Goal: Check status: Check status

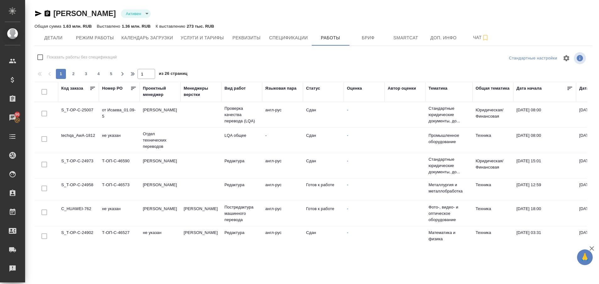
click at [71, 91] on div "Код заказа" at bounding box center [72, 89] width 22 height 8
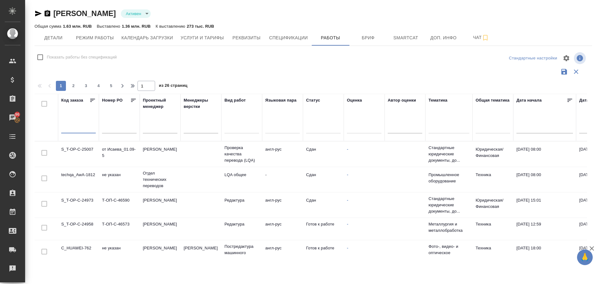
click at [73, 128] on input "text" at bounding box center [78, 128] width 35 height 9
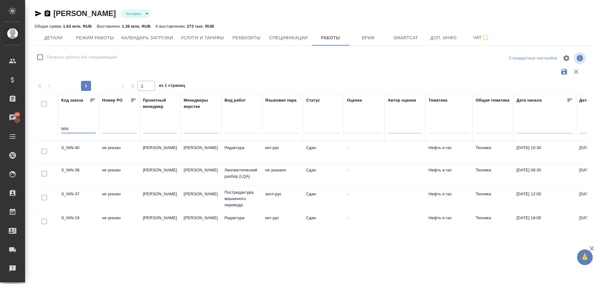
type input "NIN"
click at [73, 163] on td "S_NIN-37" at bounding box center [78, 152] width 41 height 22
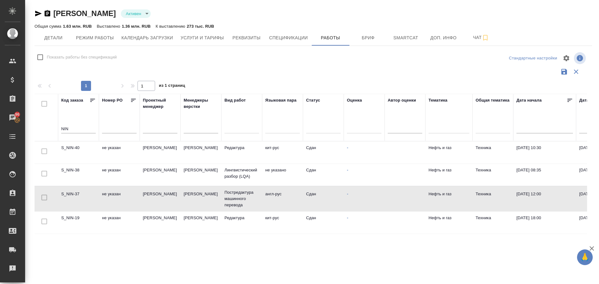
click at [73, 163] on td "S_NIN-37" at bounding box center [78, 152] width 41 height 22
click at [11, 272] on div "Рекламации" at bounding box center [5, 267] width 16 height 9
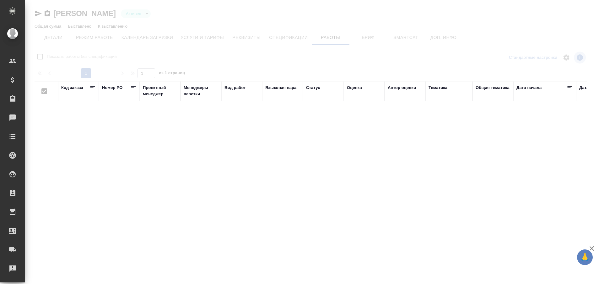
type input "active"
checkbox input "false"
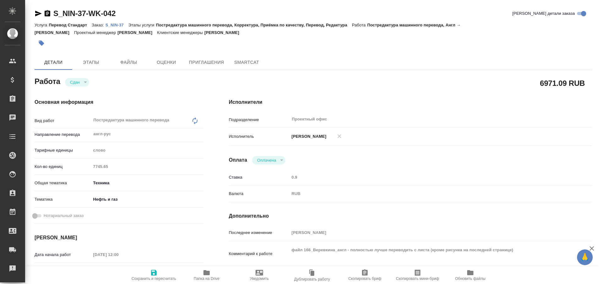
type textarea "x"
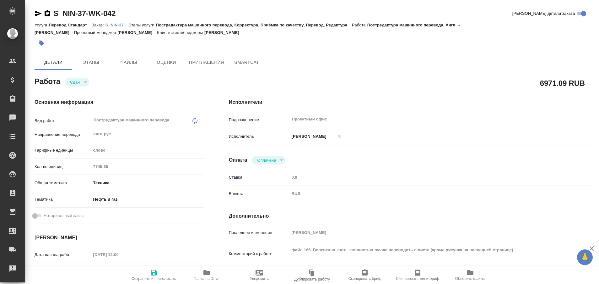
type textarea "x"
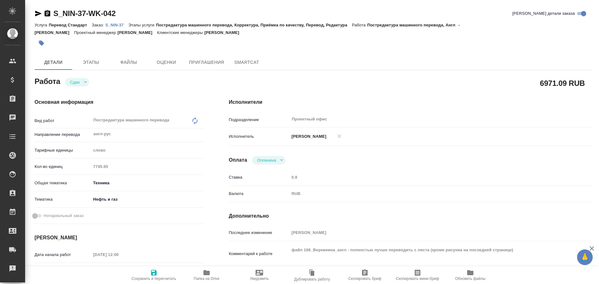
type textarea "x"
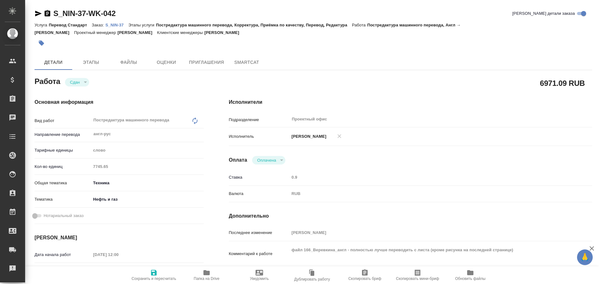
click at [115, 26] on p "S_NIN-37" at bounding box center [116, 25] width 23 height 5
type textarea "x"
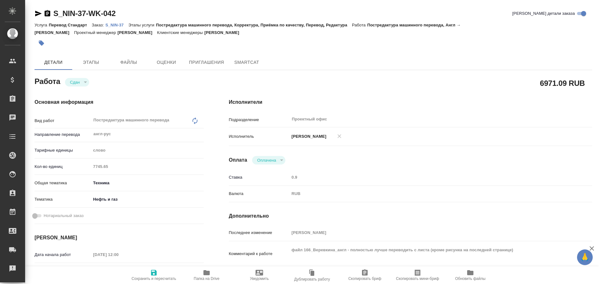
type textarea "x"
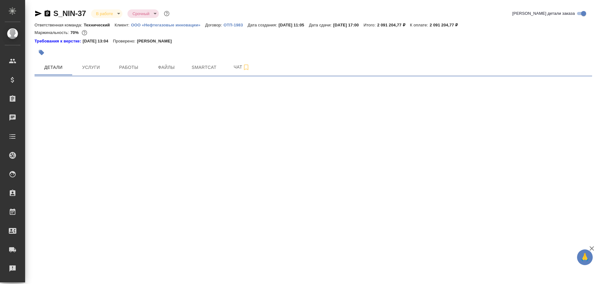
select select "RU"
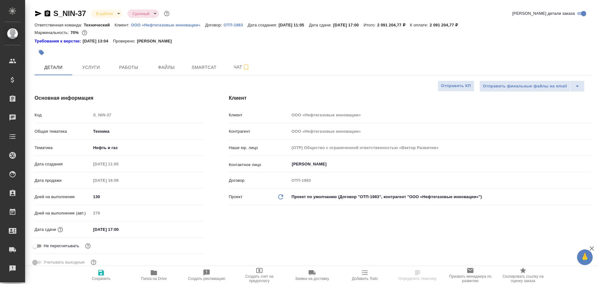
type textarea "x"
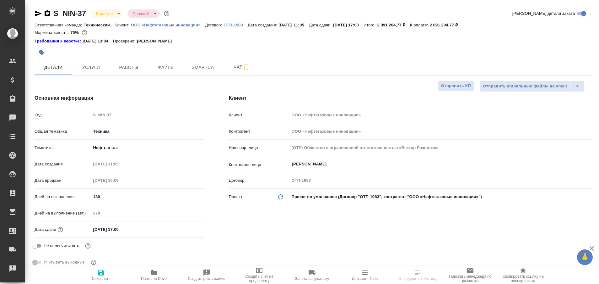
type textarea "x"
type input "[PERSON_NAME]"
type input "Сеитов Павел"
click at [154, 275] on icon "button" at bounding box center [154, 272] width 6 height 5
type textarea "x"
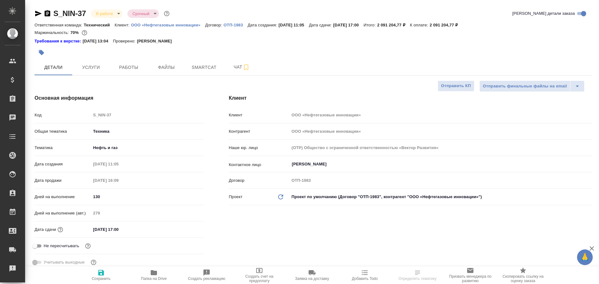
type textarea "x"
select select "RU"
type textarea "x"
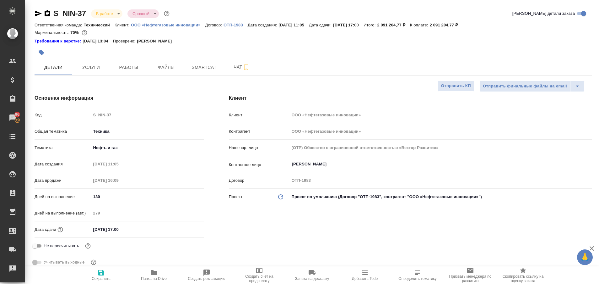
type textarea "x"
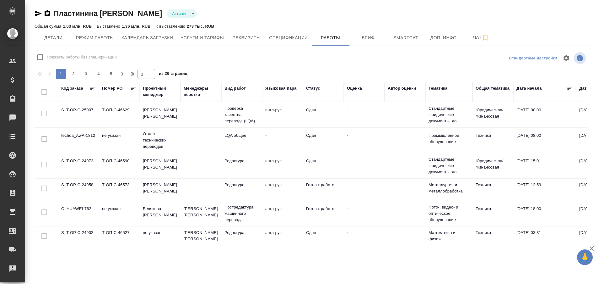
type input "active"
checkbox input "false"
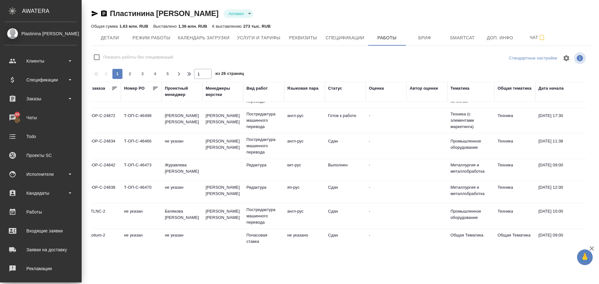
scroll to position [192, 0]
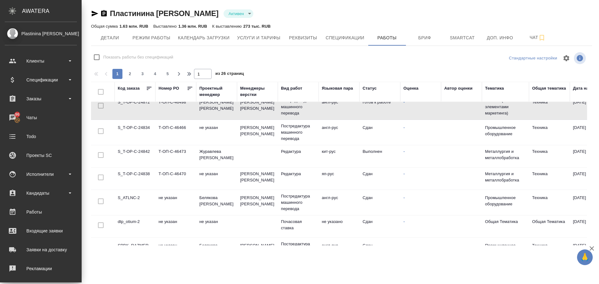
scroll to position [207, 0]
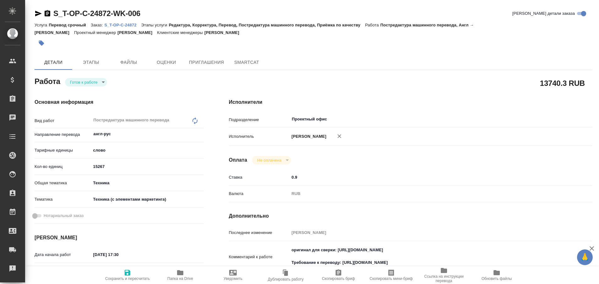
type textarea "x"
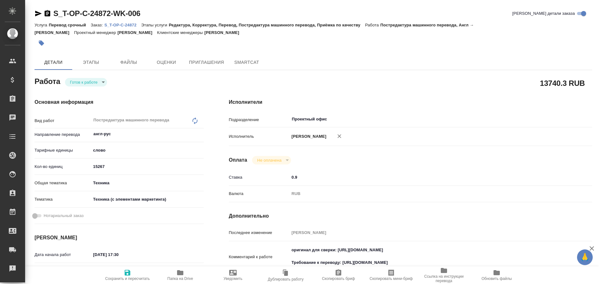
type textarea "x"
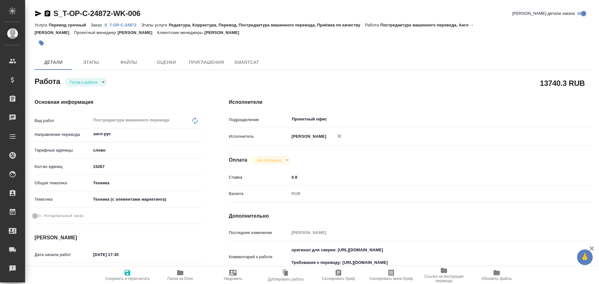
type textarea "x"
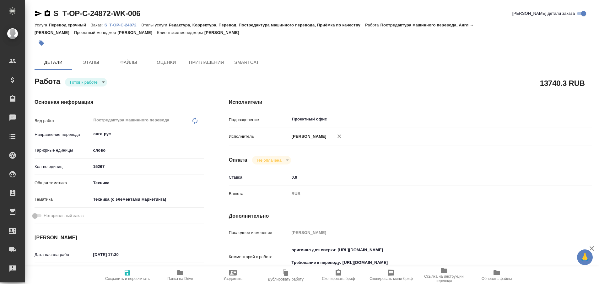
type textarea "x"
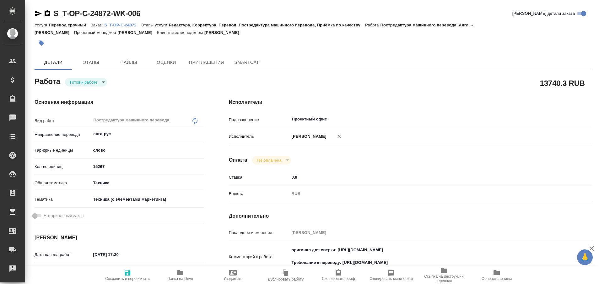
type textarea "x"
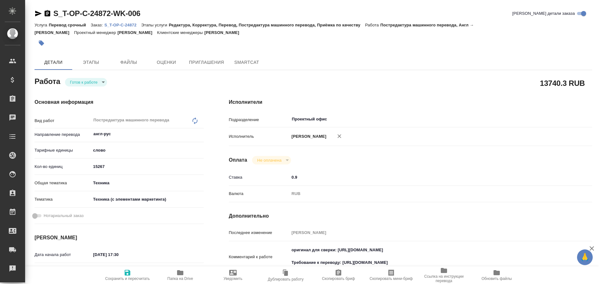
click at [113, 24] on p "S_T-OP-C-24872" at bounding box center [122, 25] width 37 height 5
type textarea "x"
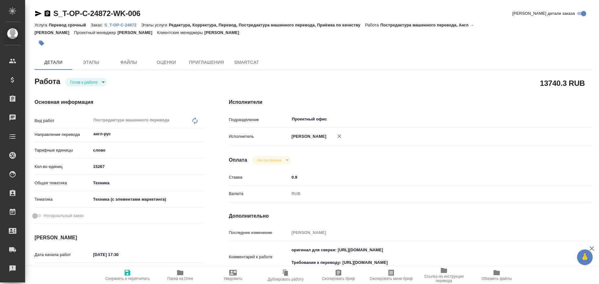
type textarea "x"
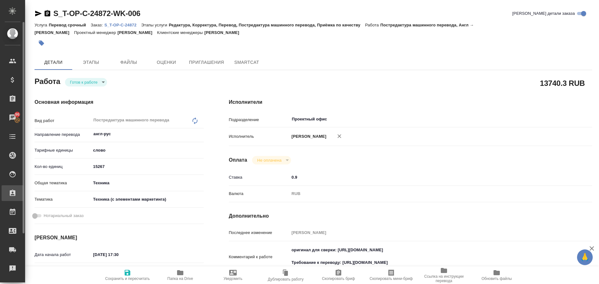
type textarea "x"
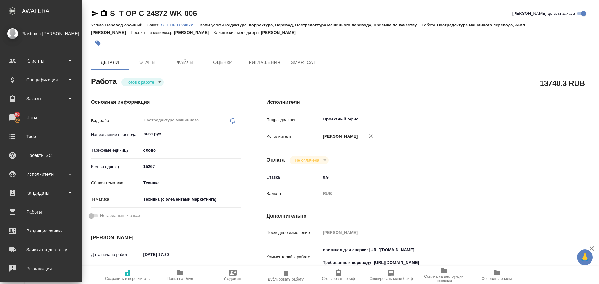
type textarea "x"
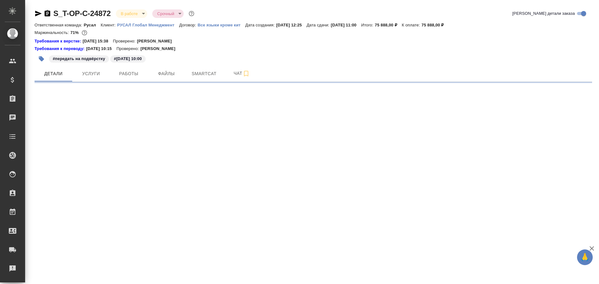
select select "RU"
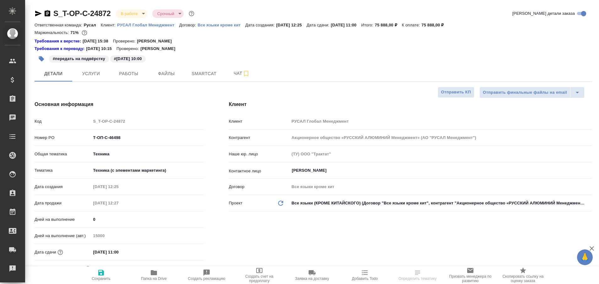
type textarea "x"
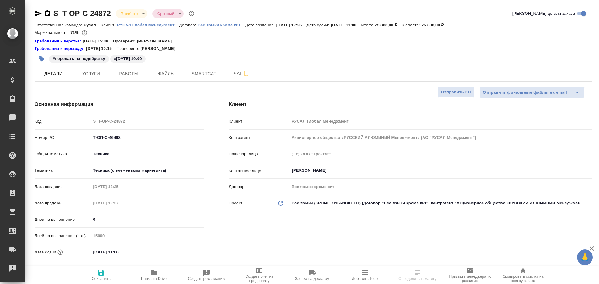
type textarea "x"
click at [257, 39] on div "Требования к верстке: [DATE] 15:38 Проверено: [PERSON_NAME]" at bounding box center [314, 41] width 558 height 6
click at [239, 71] on span "Чат" at bounding box center [242, 73] width 30 height 8
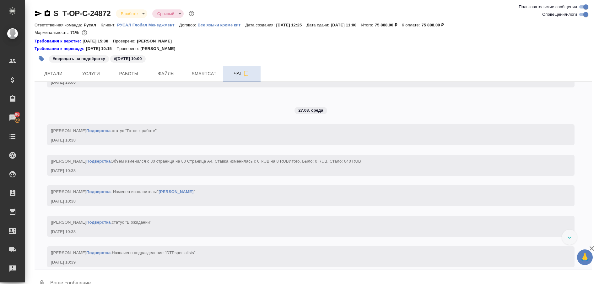
scroll to position [2246, 0]
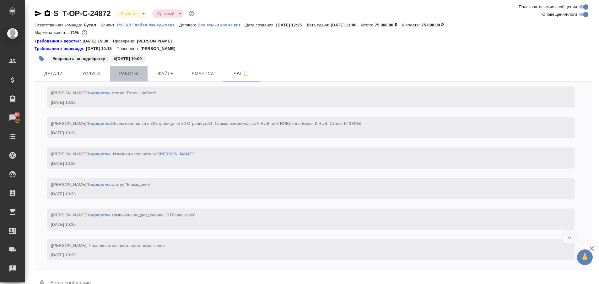
click at [138, 79] on button "Работы" at bounding box center [129, 74] width 38 height 16
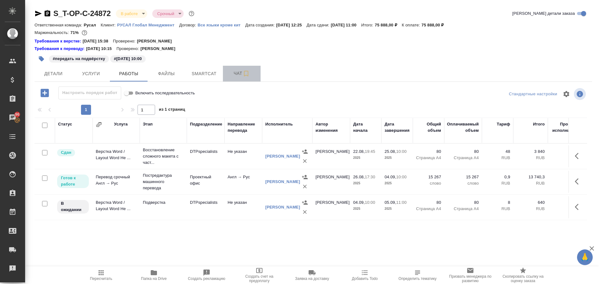
click at [232, 72] on span "Чат" at bounding box center [242, 73] width 30 height 8
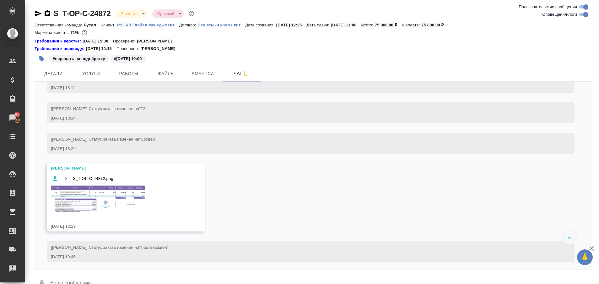
scroll to position [815, 0]
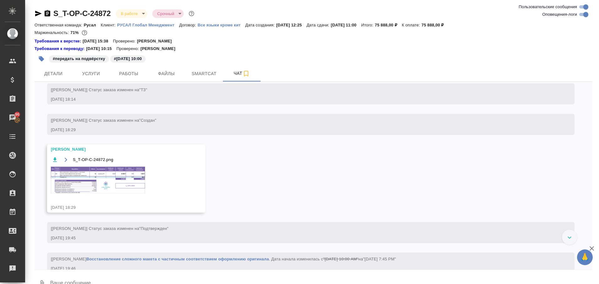
click at [123, 193] on img at bounding box center [98, 179] width 94 height 27
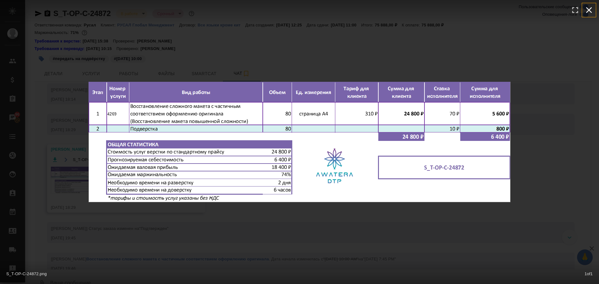
click at [589, 8] on icon "button" at bounding box center [589, 10] width 10 height 10
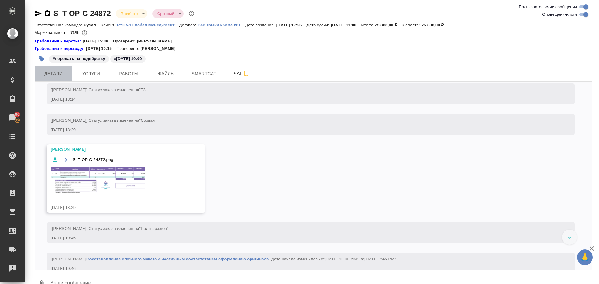
click at [62, 75] on span "Детали" at bounding box center [53, 74] width 30 height 8
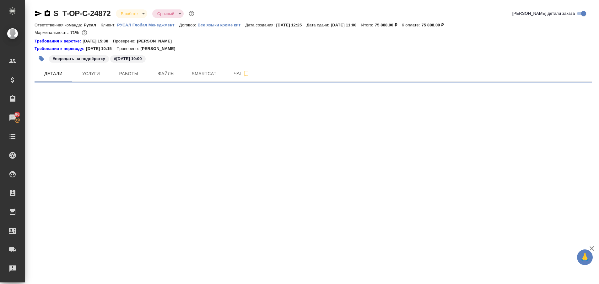
select select "RU"
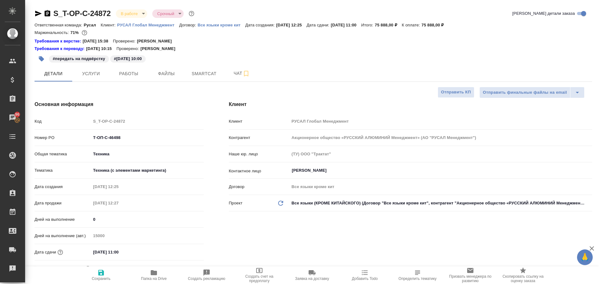
type textarea "x"
click at [37, 13] on icon "button" at bounding box center [38, 14] width 7 height 6
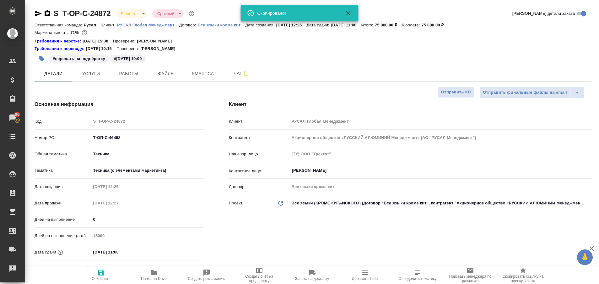
type textarea "x"
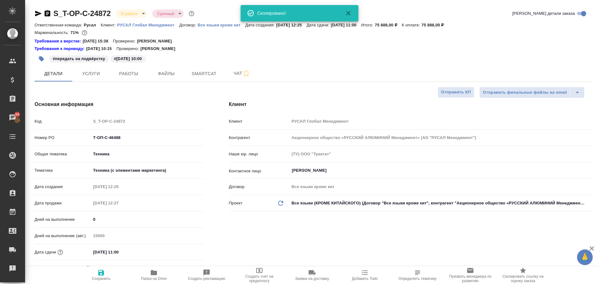
type textarea "x"
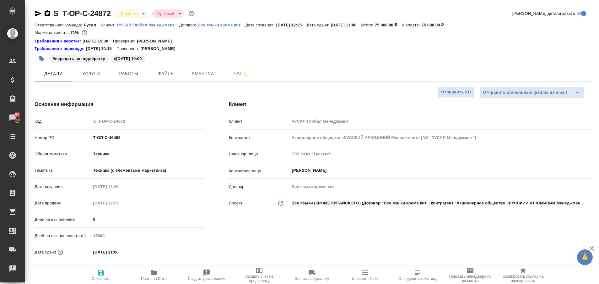
type textarea "x"
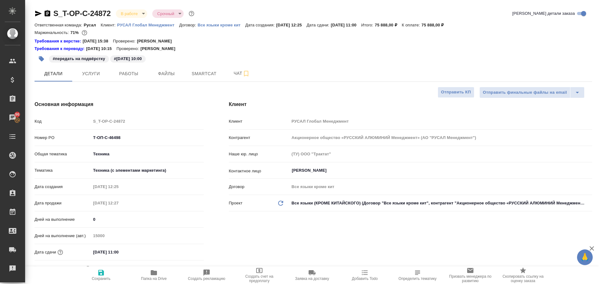
type textarea "x"
